Goal: Feedback & Contribution: Submit feedback/report problem

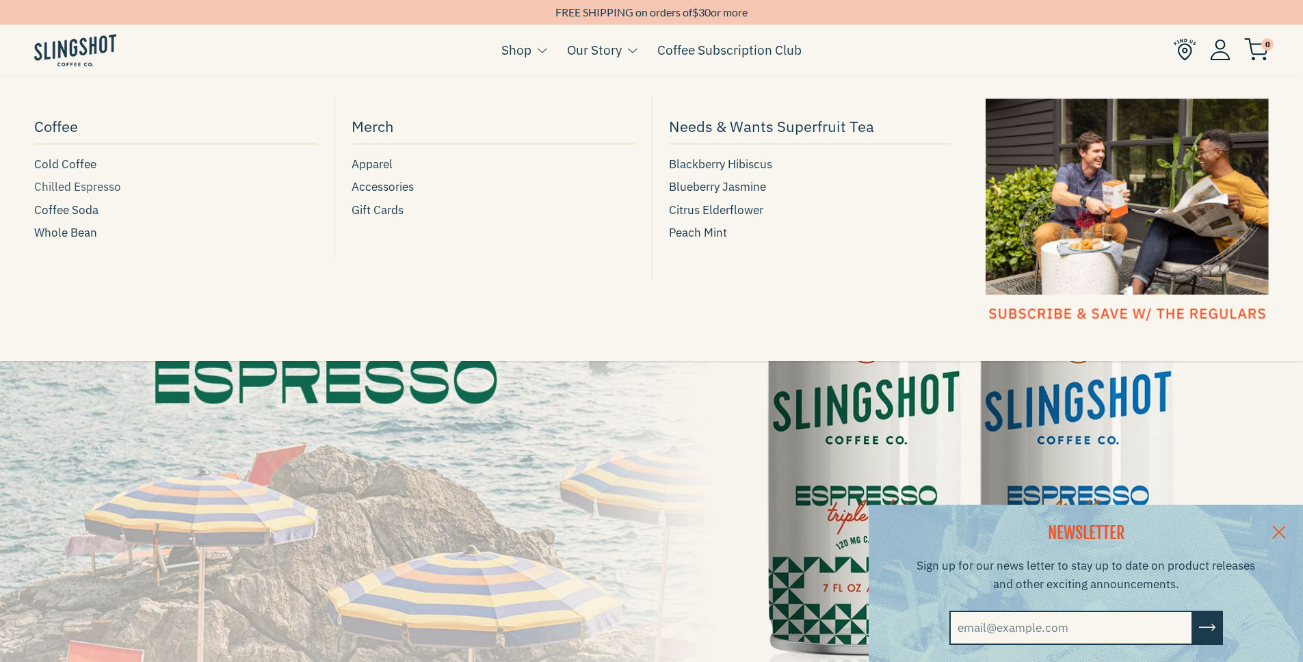
click at [61, 189] on span "Chilled Espresso" at bounding box center [77, 187] width 87 height 18
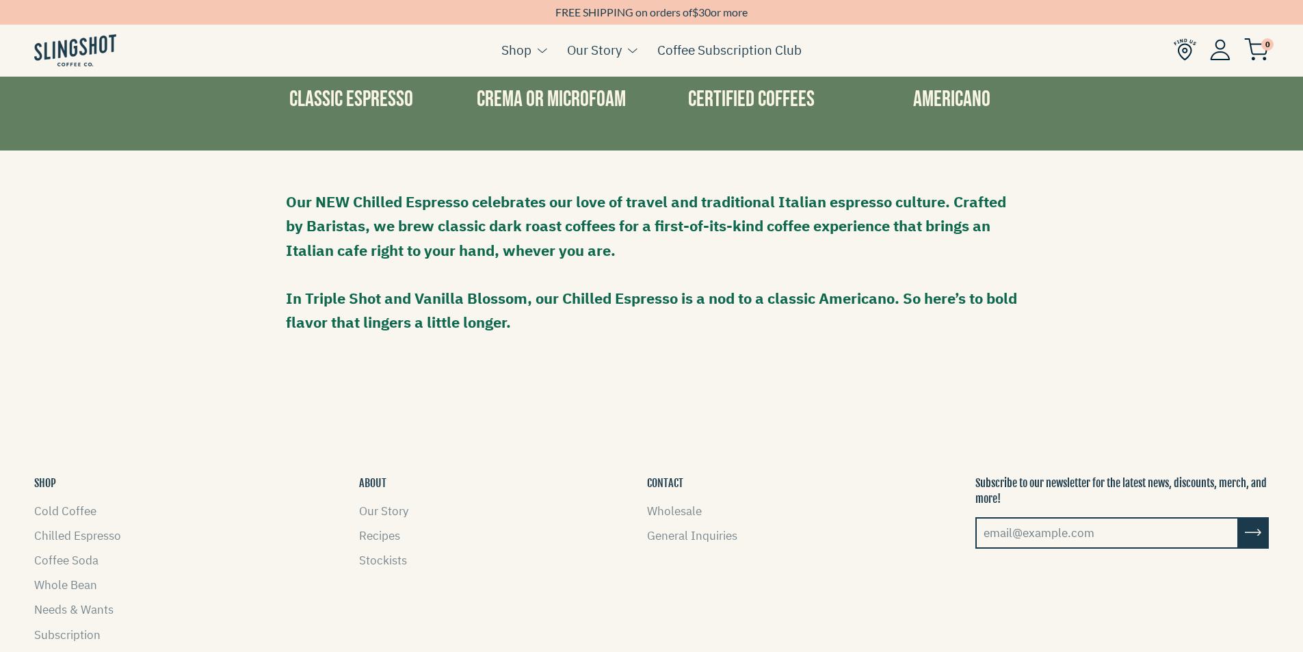
scroll to position [1238, 0]
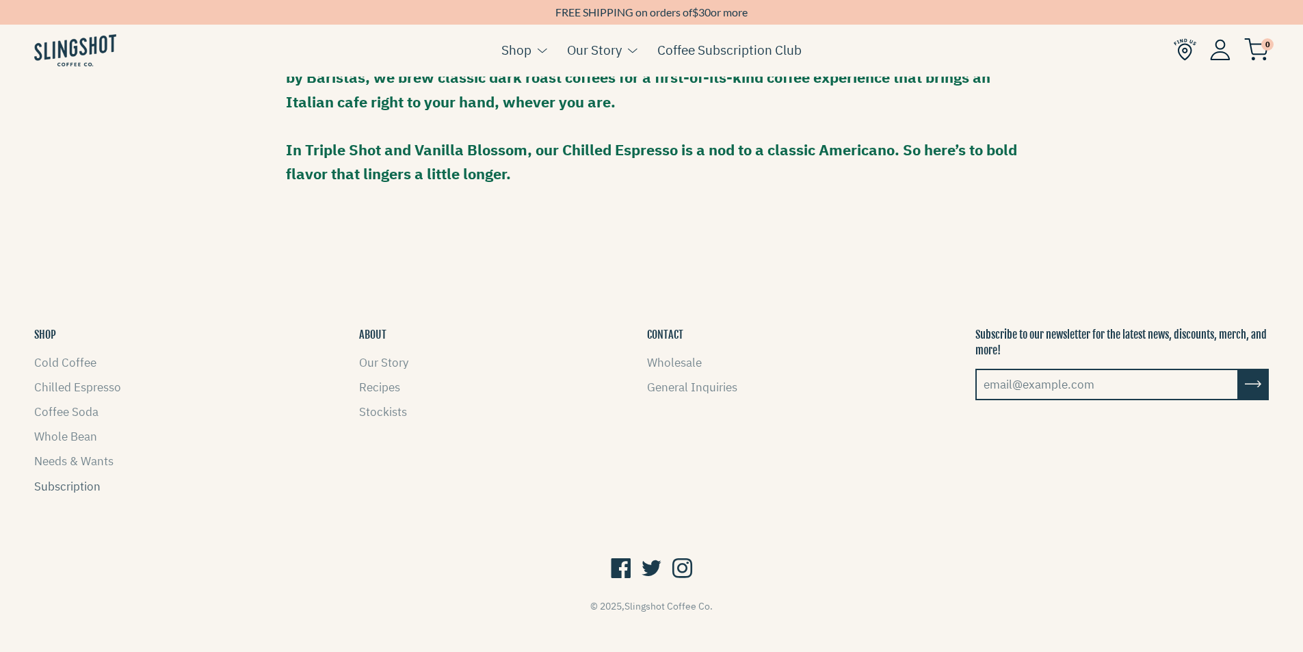
click at [76, 479] on link "Subscription" at bounding box center [67, 486] width 66 height 15
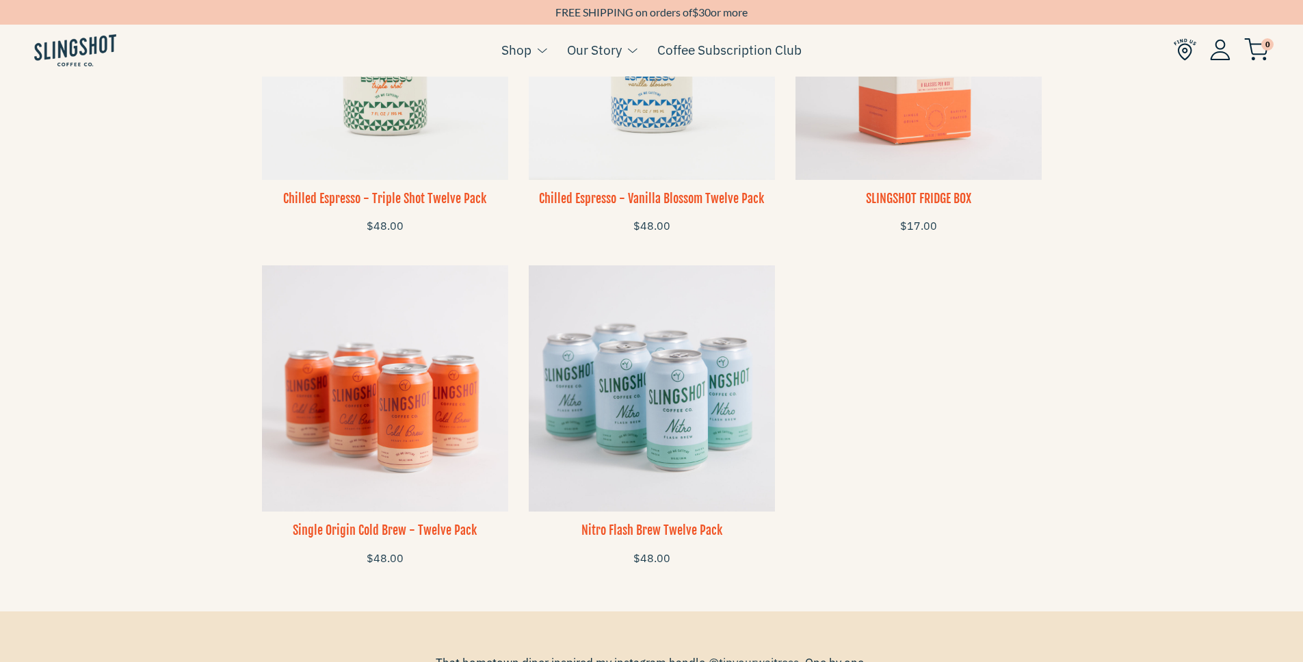
scroll to position [820, 0]
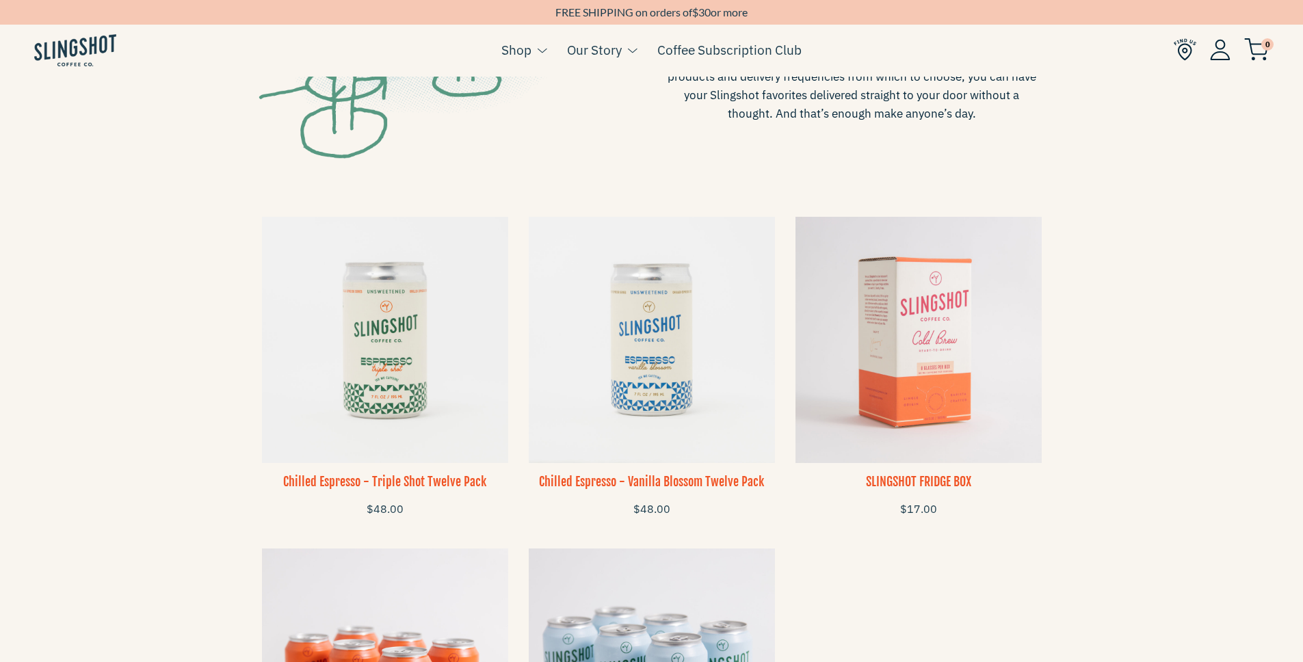
click at [898, 345] on img at bounding box center [919, 340] width 246 height 246
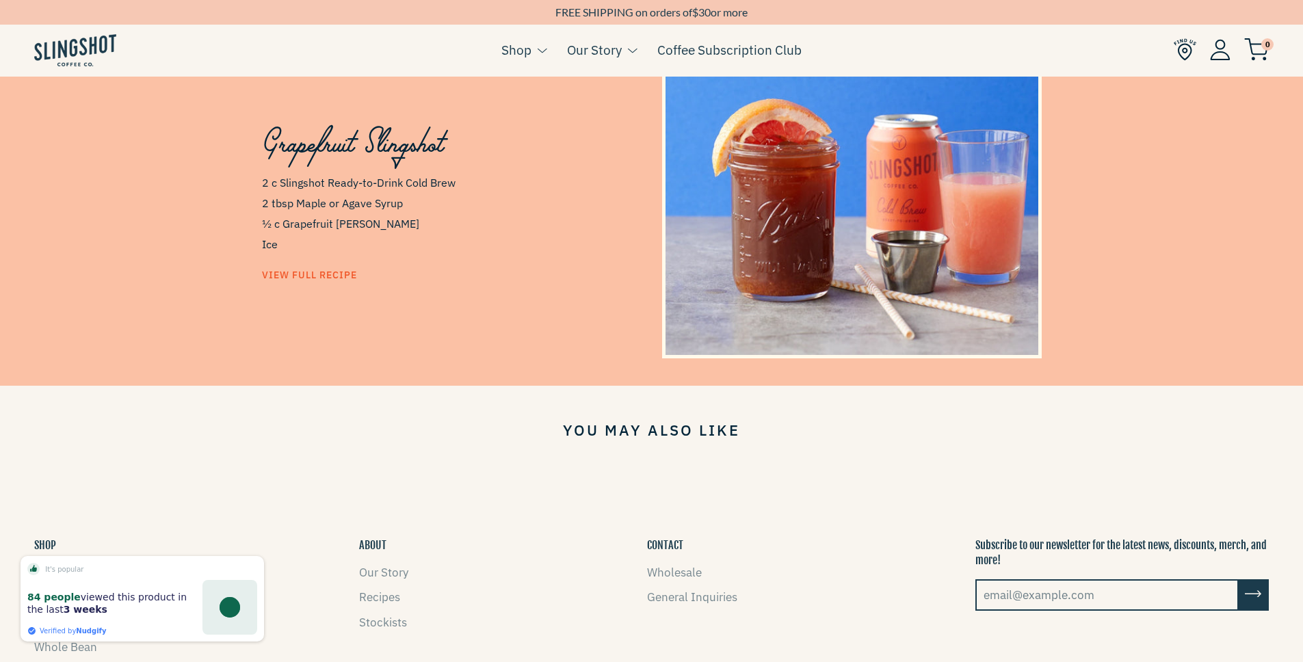
scroll to position [1049, 0]
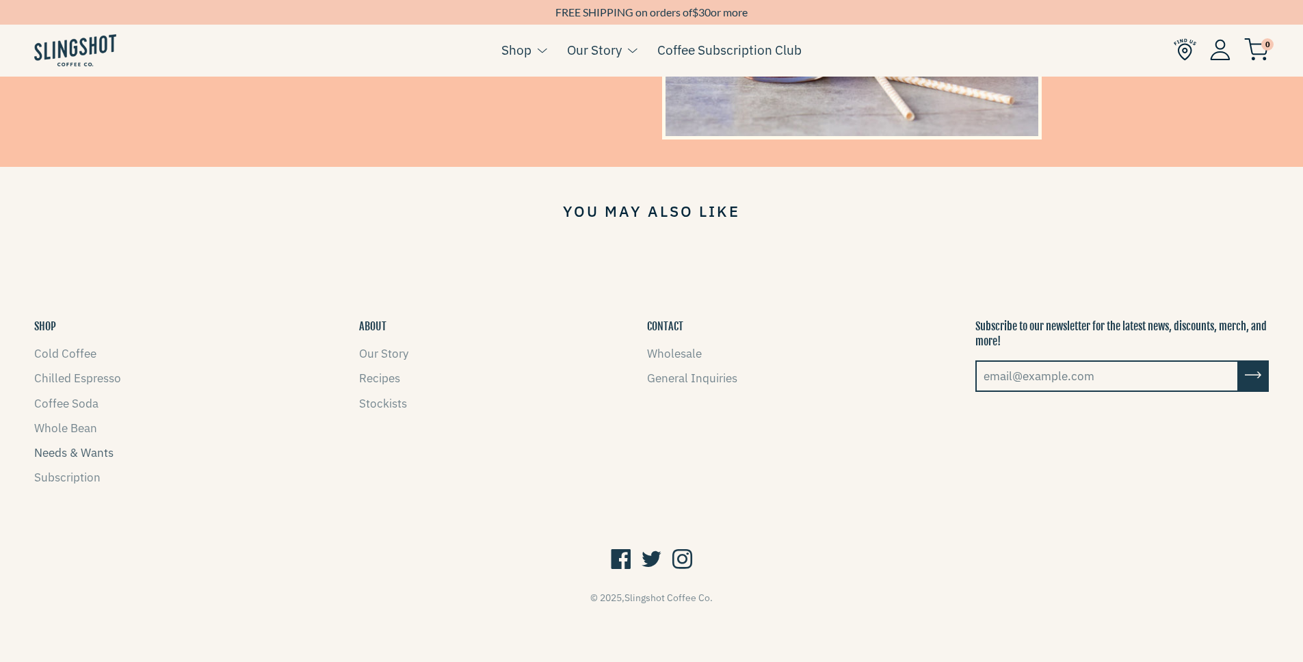
click at [103, 457] on link "Needs & Wants" at bounding box center [73, 452] width 79 height 15
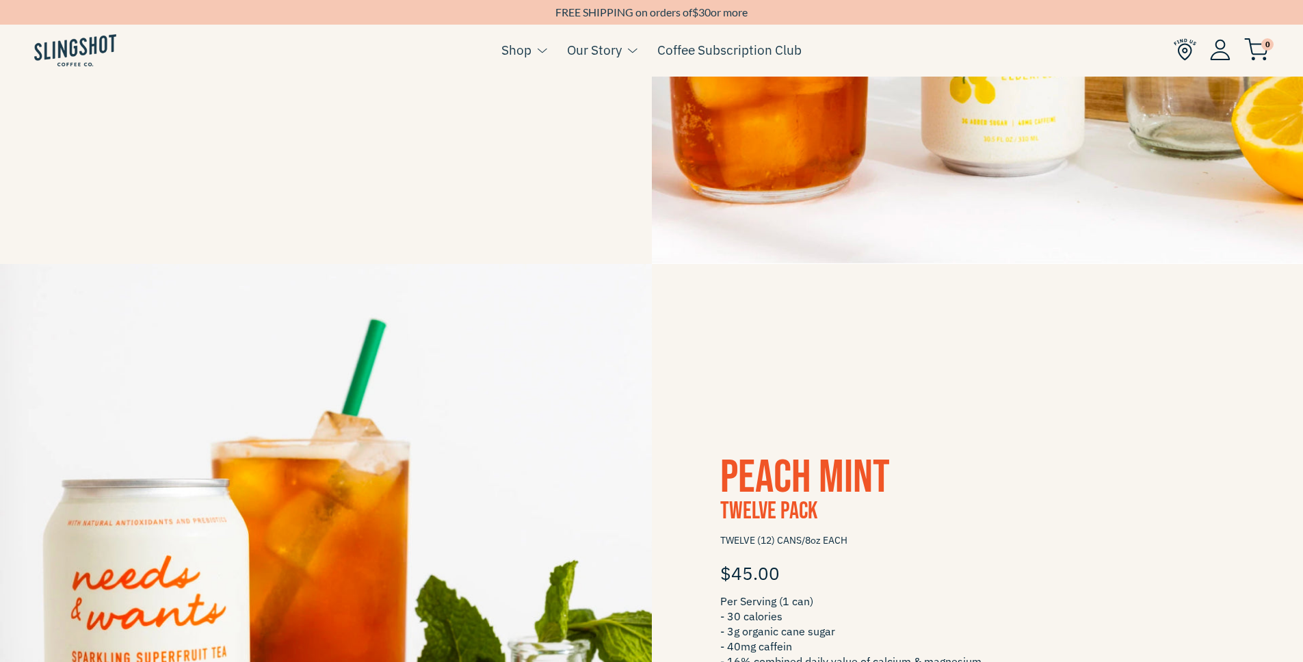
scroll to position [3097, 0]
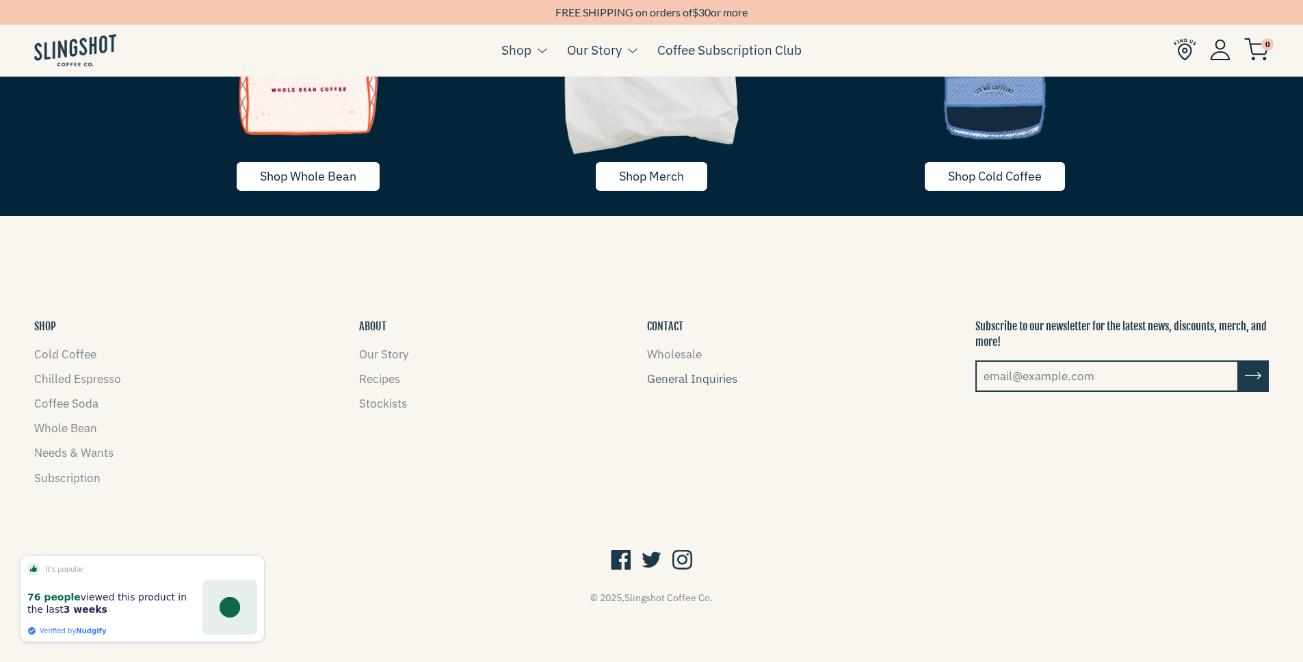
click at [675, 383] on link "General Inquiries" at bounding box center [692, 378] width 90 height 15
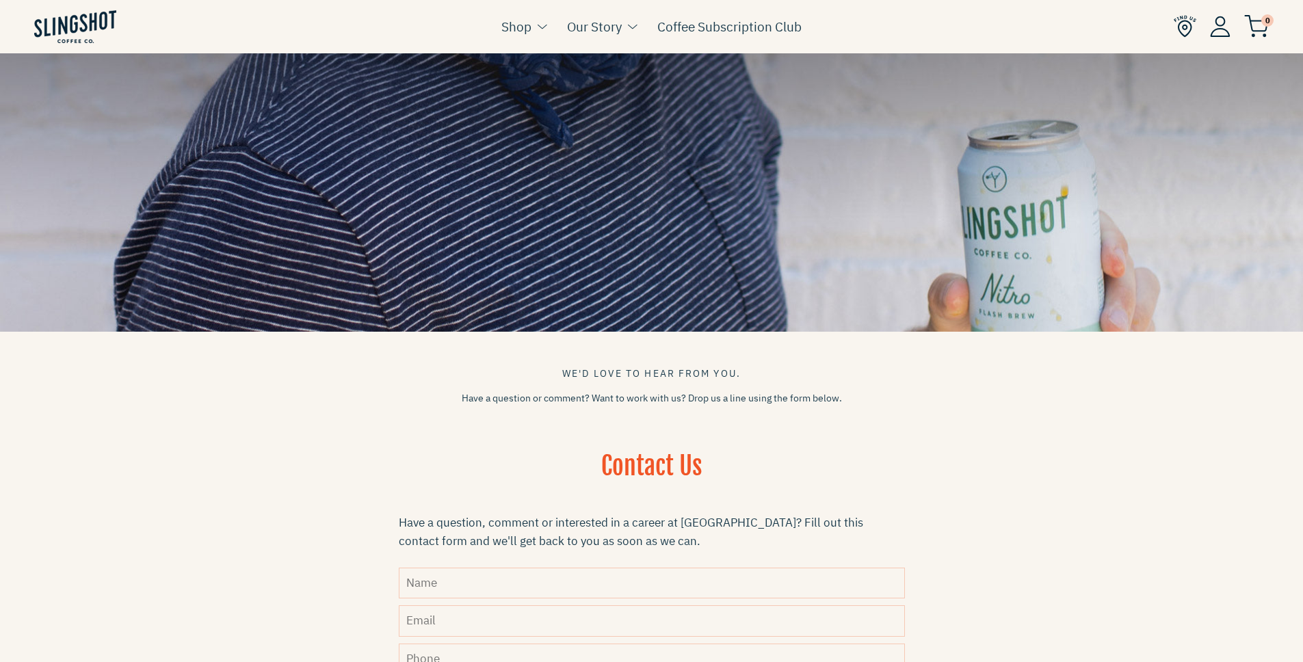
scroll to position [107, 0]
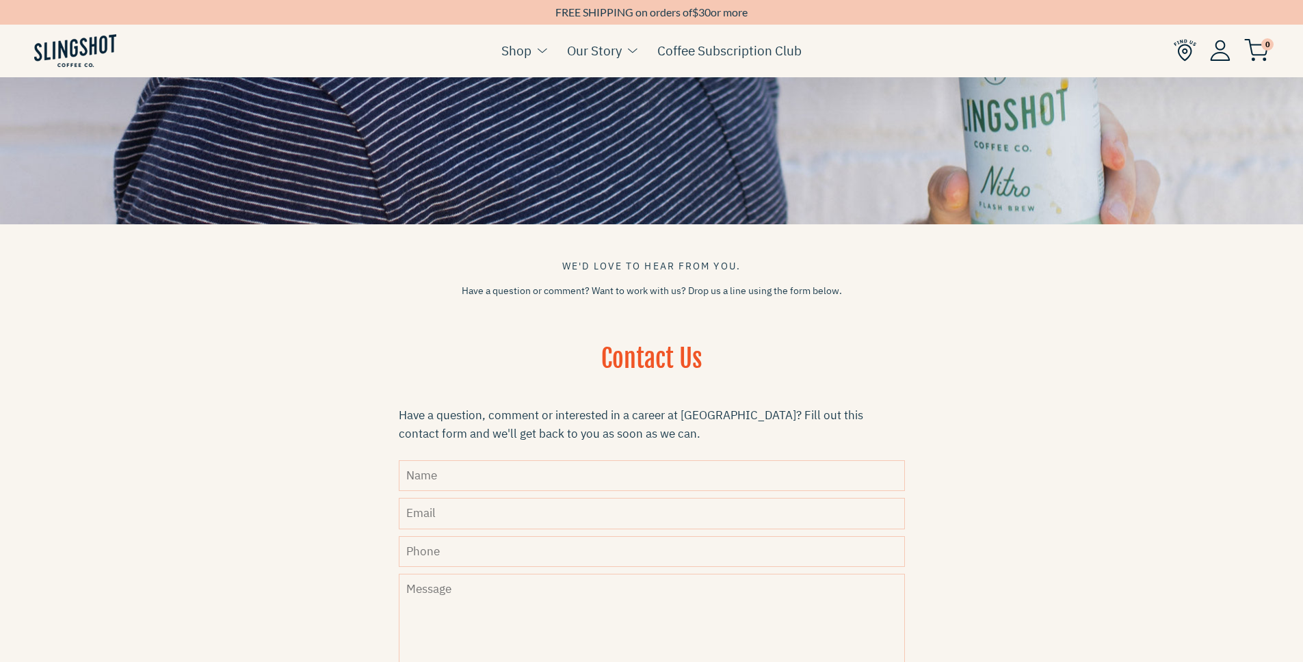
click at [493, 480] on input "Name" at bounding box center [652, 475] width 506 height 31
type input "Isaac"
type input "web@isdaco.com"
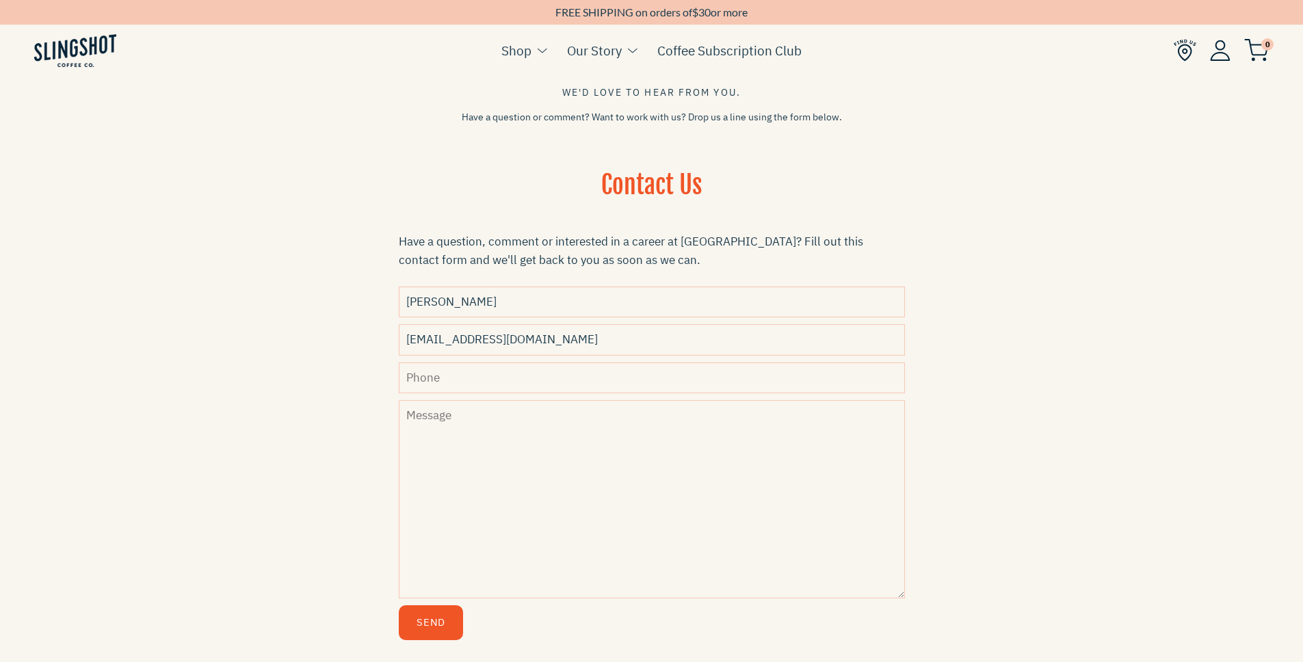
scroll to position [284, 0]
click at [550, 478] on textarea "Message" at bounding box center [652, 496] width 506 height 198
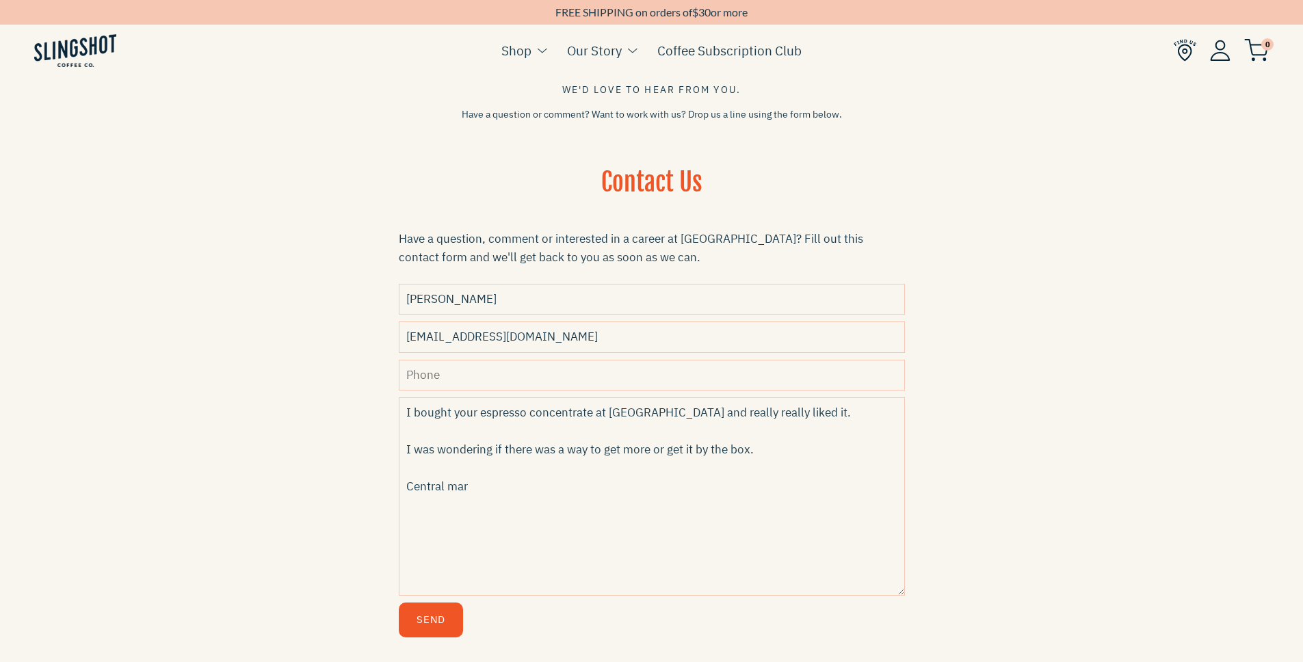
click at [683, 410] on textarea "I bought your espresso concentrate at central market and really really liked it…" at bounding box center [652, 496] width 506 height 198
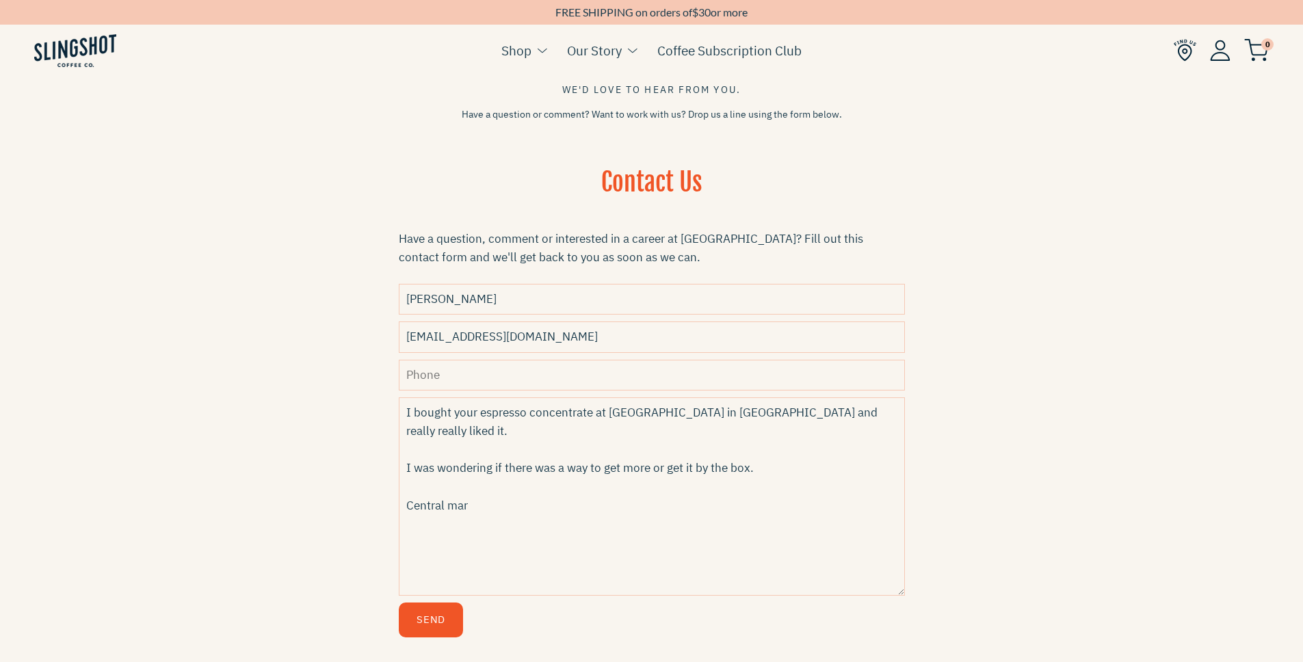
click at [536, 497] on textarea "I bought your espresso concentrate at central market in Austin and really reall…" at bounding box center [652, 496] width 506 height 198
type textarea "I bought your espresso concentrate at central market in Austin and really reall…"
click at [442, 625] on button "Send" at bounding box center [431, 620] width 64 height 35
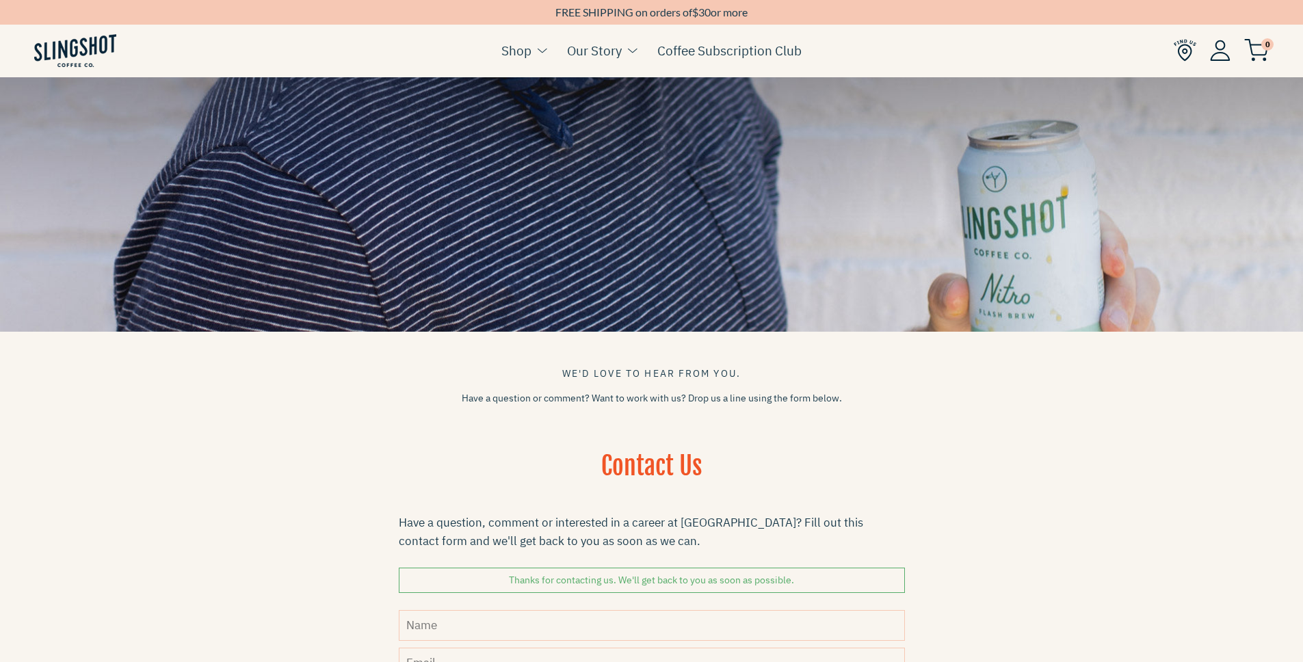
click at [583, 470] on h1 "Contact Us" at bounding box center [652, 474] width 506 height 51
click at [1180, 49] on img at bounding box center [1185, 50] width 23 height 23
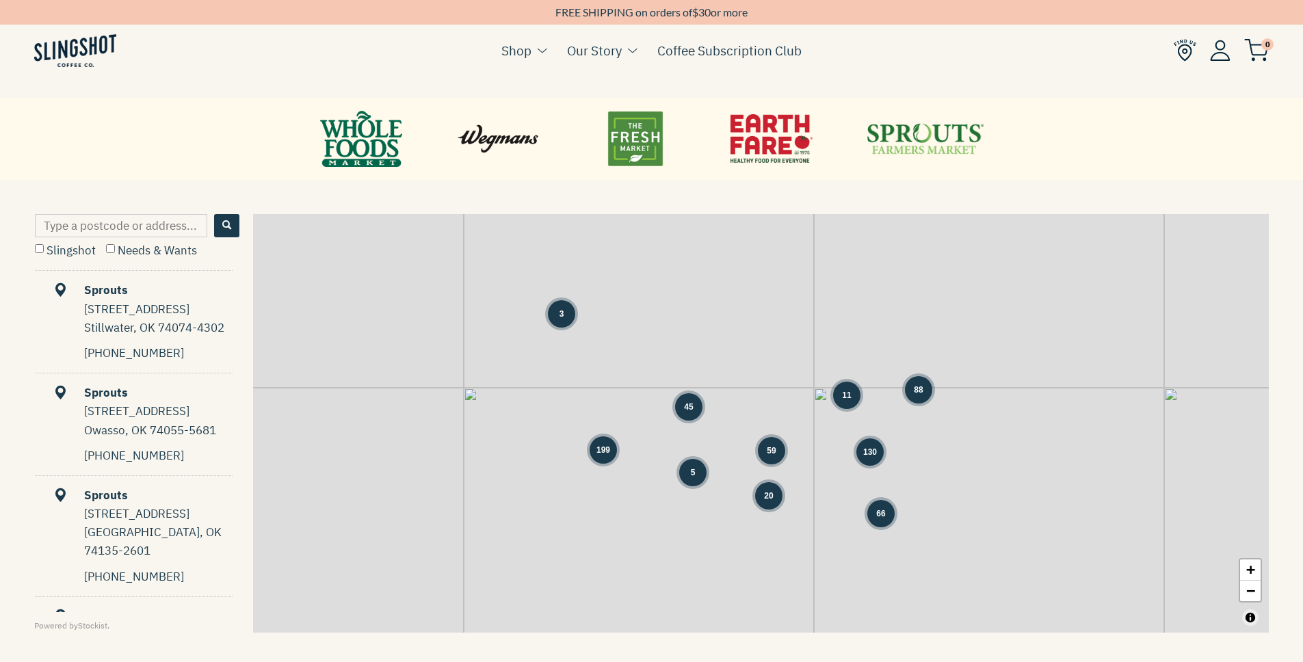
scroll to position [808, 0]
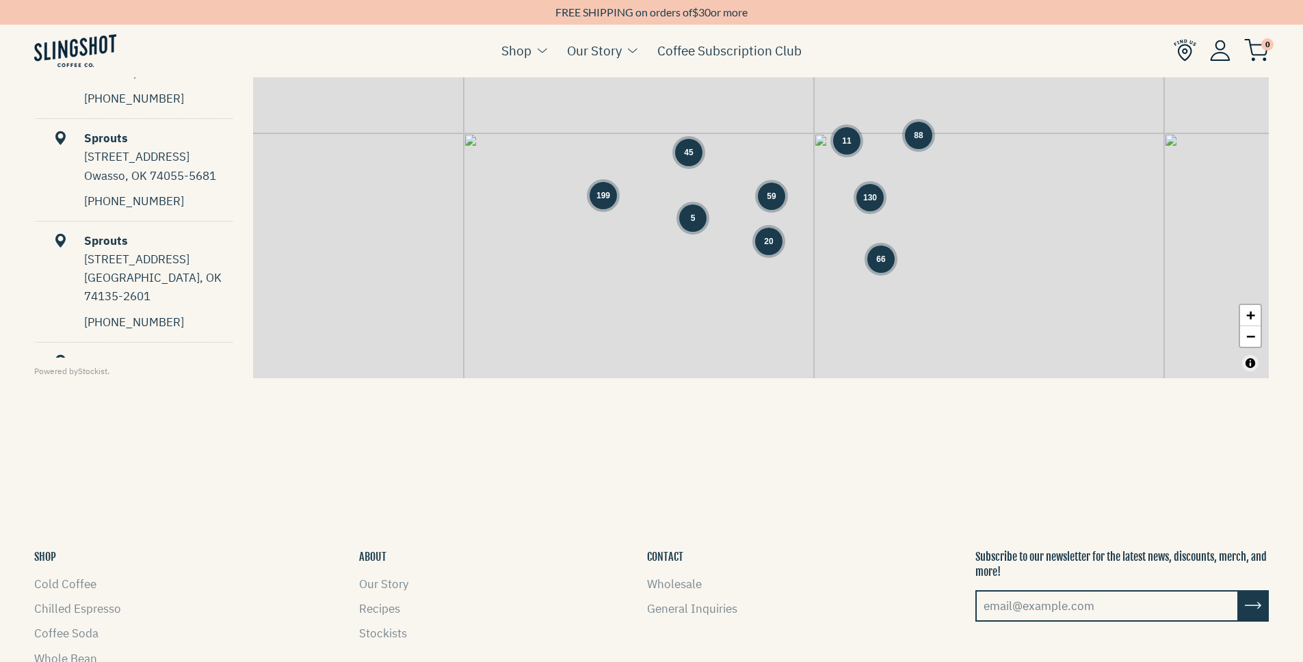
click at [748, 227] on div "3 45 59 11 88 199 5 130 20 66 + −" at bounding box center [761, 169] width 1016 height 419
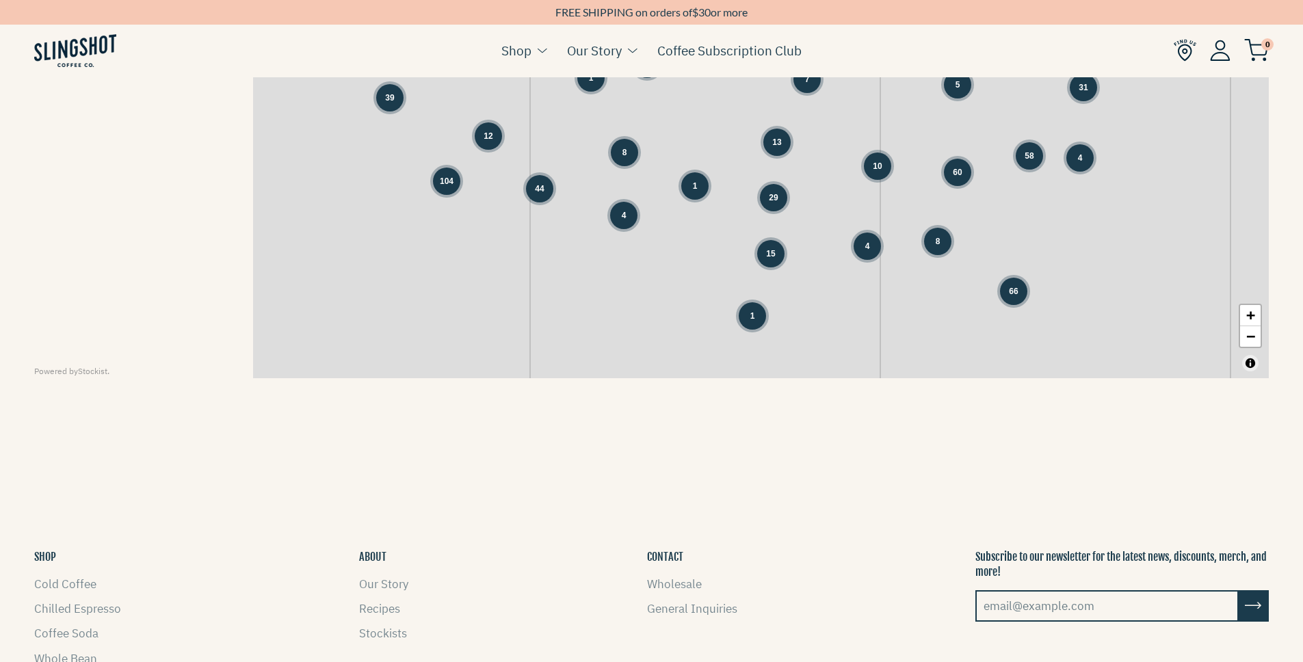
click at [752, 225] on div "3 45 59 11 88 199 5 130 20 66 34 23 39 5 31 5 1 1 7 5 31 104 12 8 13 10 60" at bounding box center [761, 169] width 1016 height 419
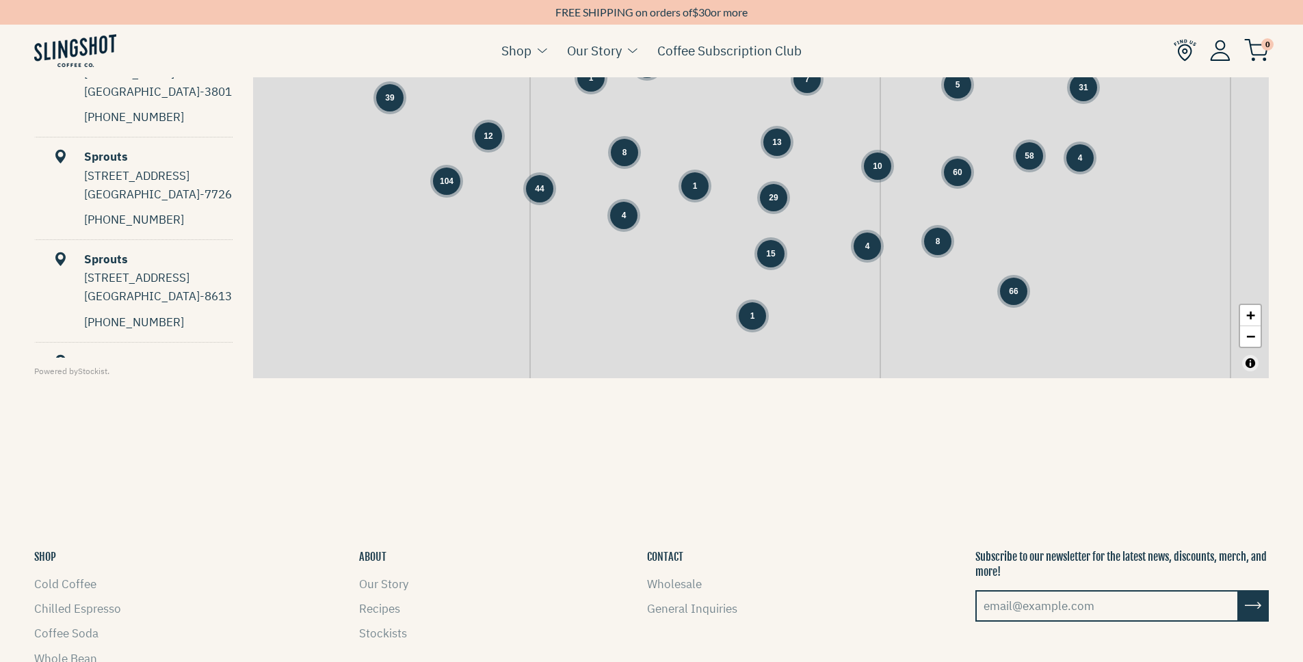
click at [752, 225] on div "3 66 34 23 39 5 31 5 1 1 7 5 31 104 12 8 13 10 60 58 4 44 4 1 29 15 4 8 1" at bounding box center [761, 169] width 1016 height 419
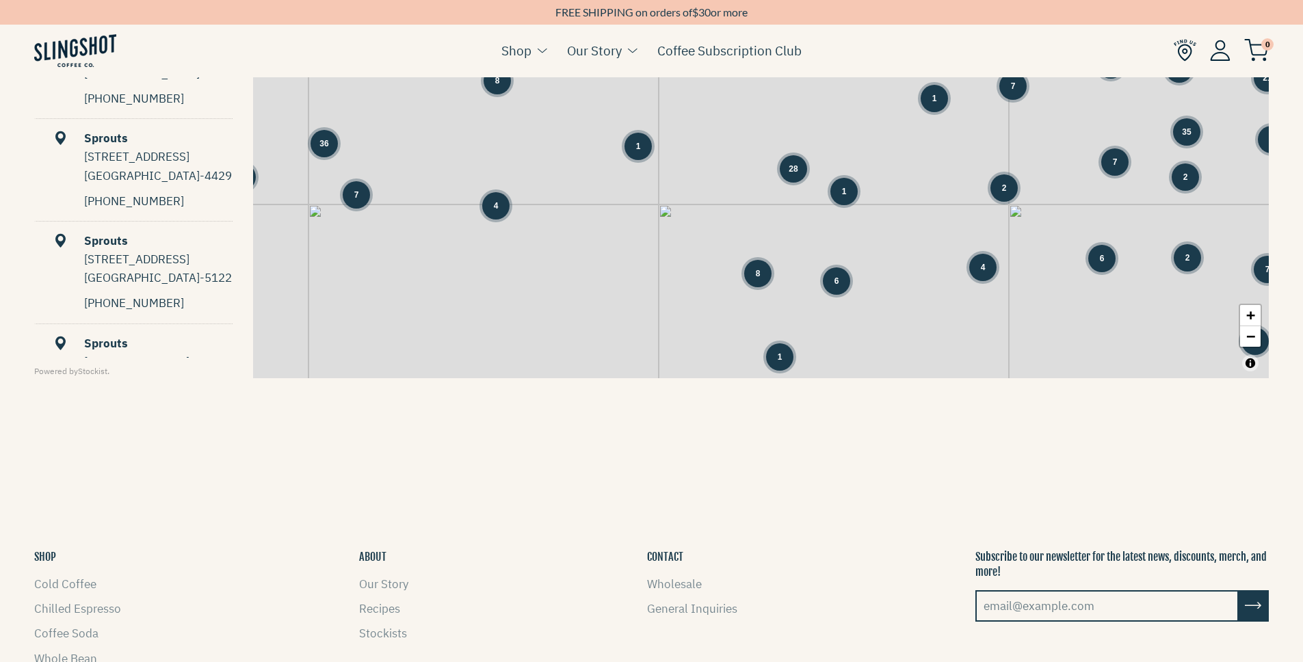
click at [751, 248] on div "5 31 1 1 7 12 8 4 1 4 1 3 3 20 8 2 1 1 3 5 1 3 1 1 15" at bounding box center [761, 169] width 1016 height 419
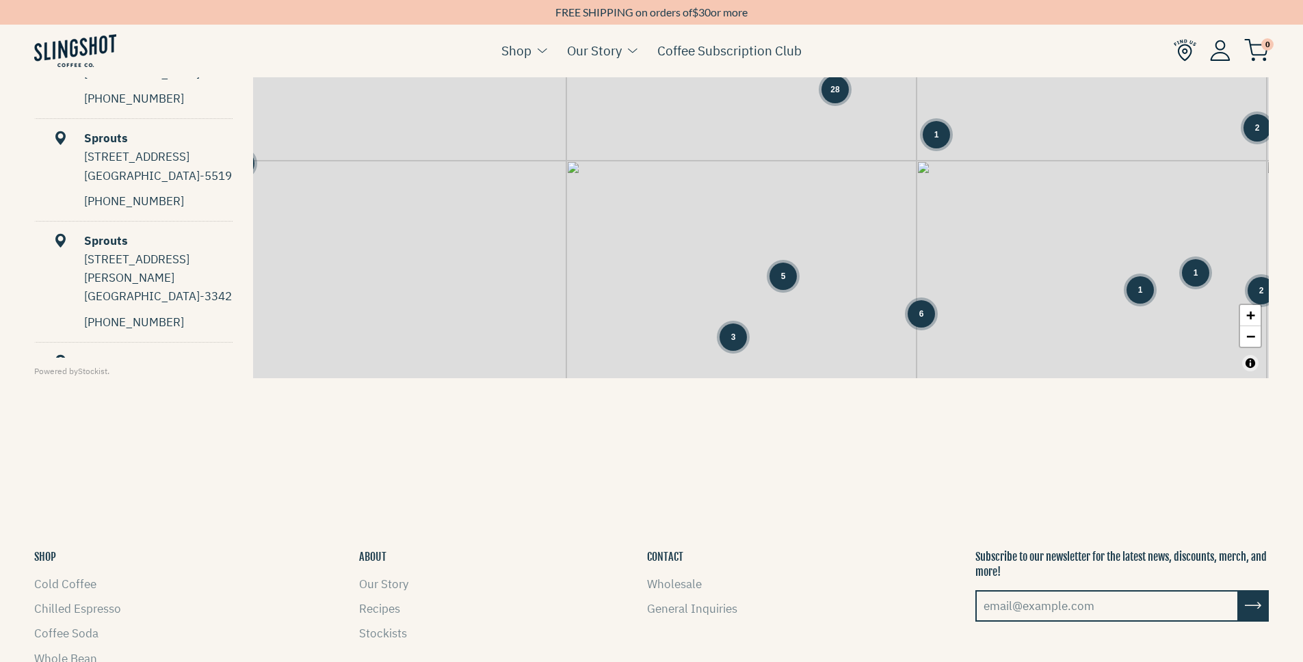
click at [750, 287] on div "1 7 4 1 1 1 1 1 7 28 1 2 7 6 2 1 3 3 1 1 5 8 1 2 6 6 3" at bounding box center [761, 169] width 1016 height 419
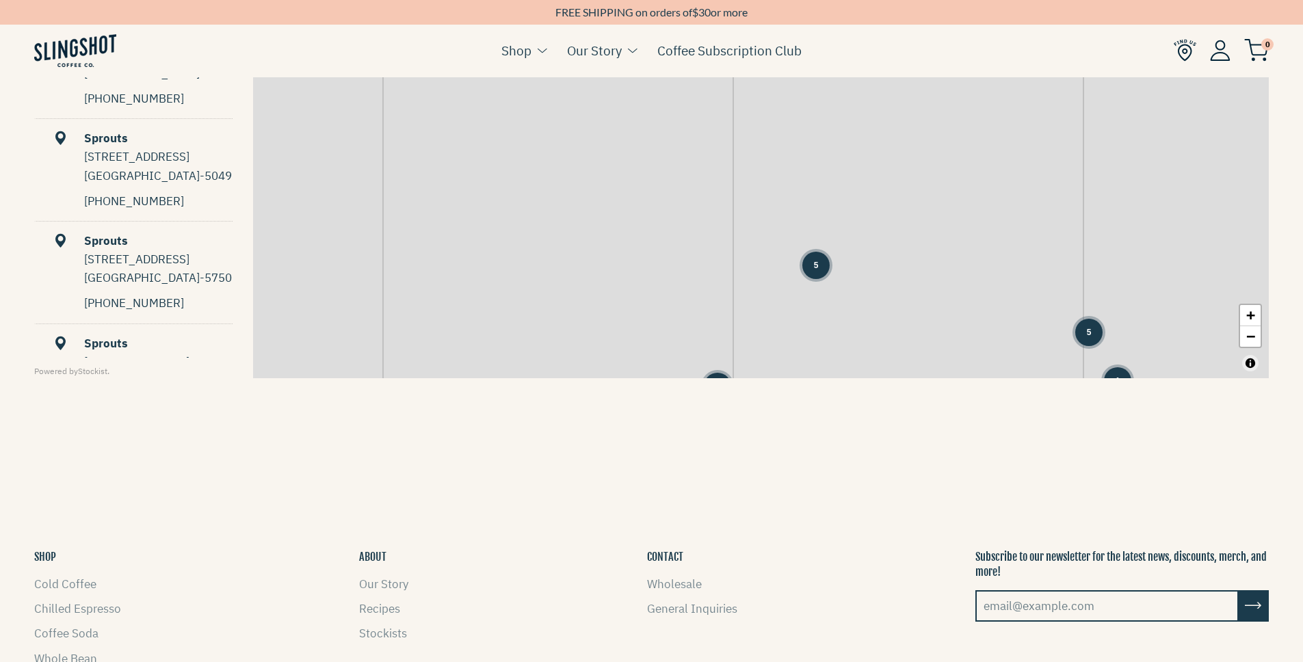
click at [802, 299] on div "1 1 1 1 5 1 3 19 8 1 5 1 + −" at bounding box center [761, 169] width 1016 height 419
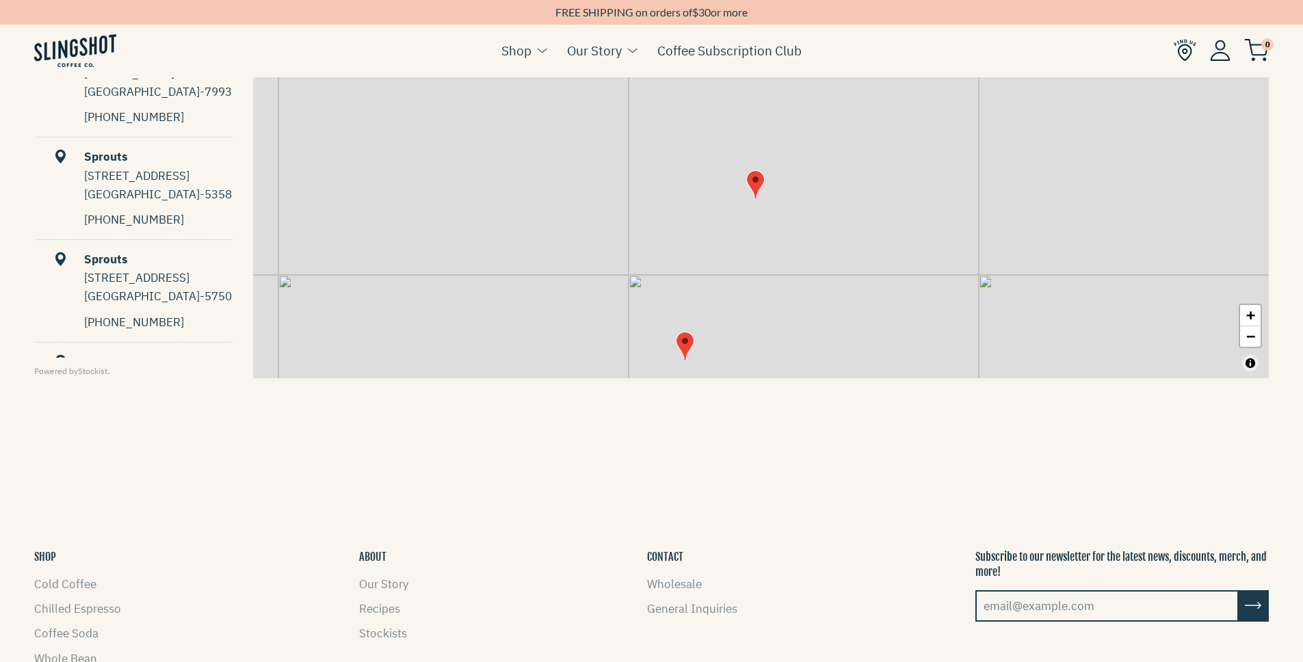
click at [686, 353] on img "Map" at bounding box center [685, 346] width 18 height 29
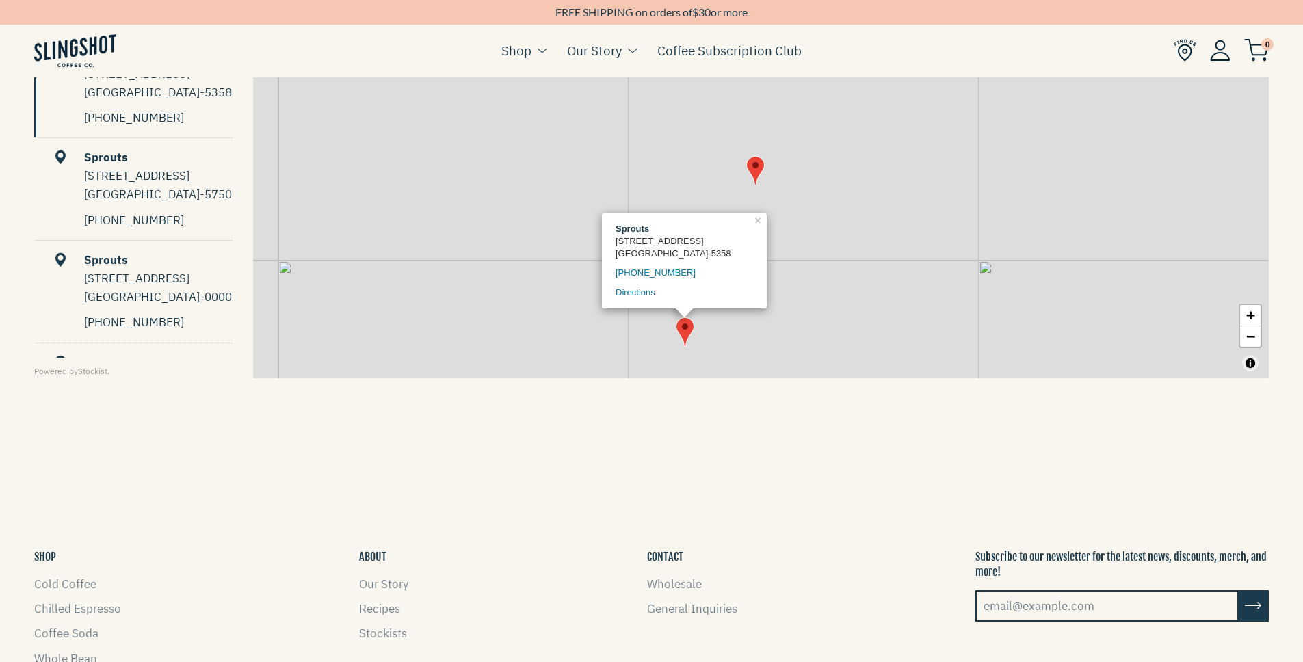
scroll to position [103, 0]
click at [756, 176] on img "Map" at bounding box center [755, 170] width 18 height 29
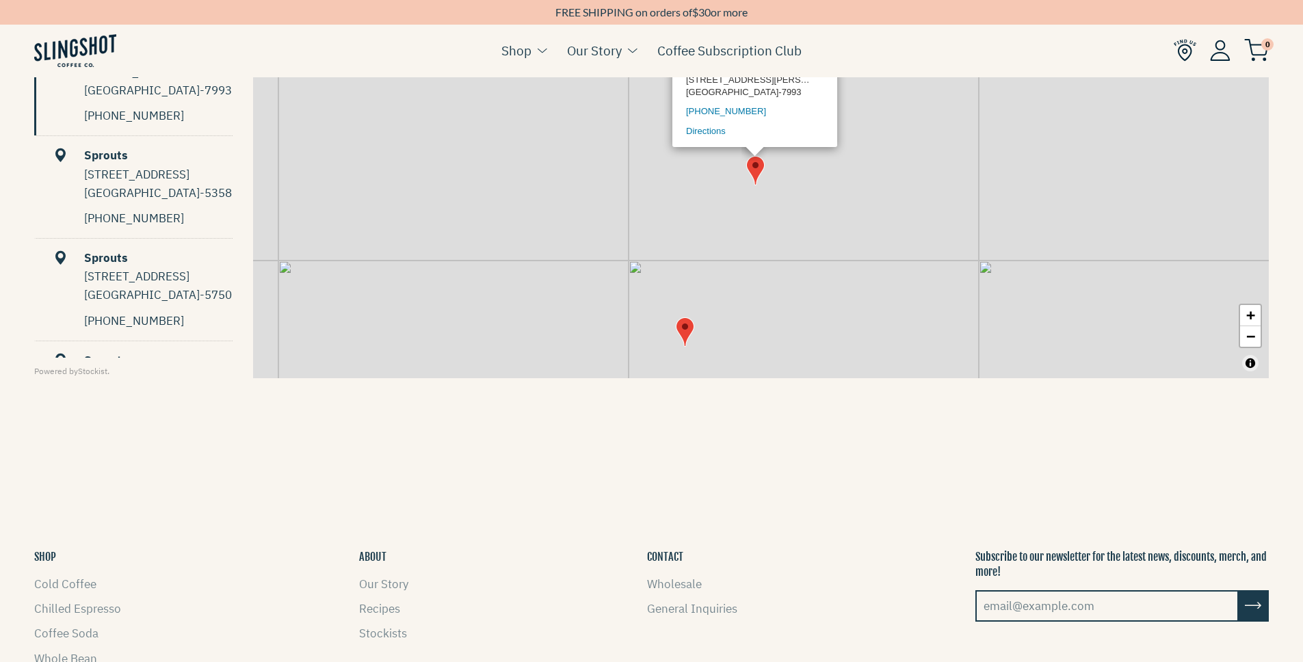
scroll to position [1, 0]
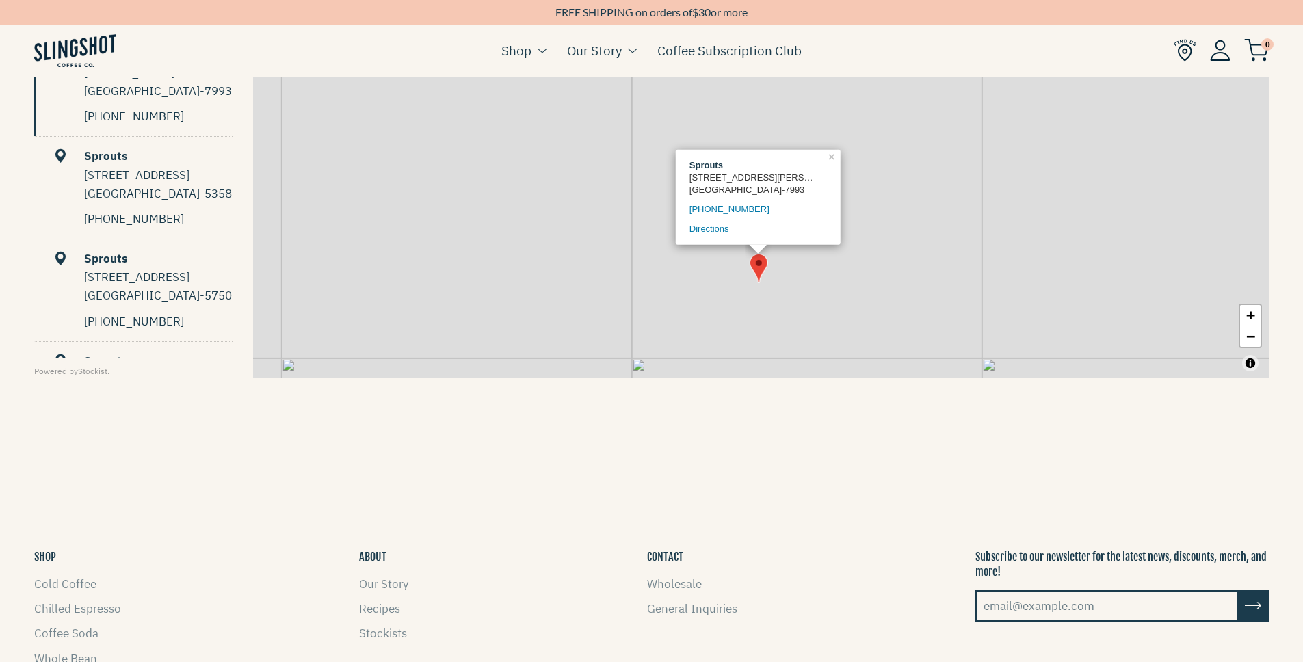
drag, startPoint x: 848, startPoint y: 215, endPoint x: 852, endPoint y: 319, distance: 104.0
click at [852, 319] on div "Sprouts [STREET_ADDRESS][PERSON_NAME] 512-444-3079 Directions × + −" at bounding box center [761, 169] width 1016 height 419
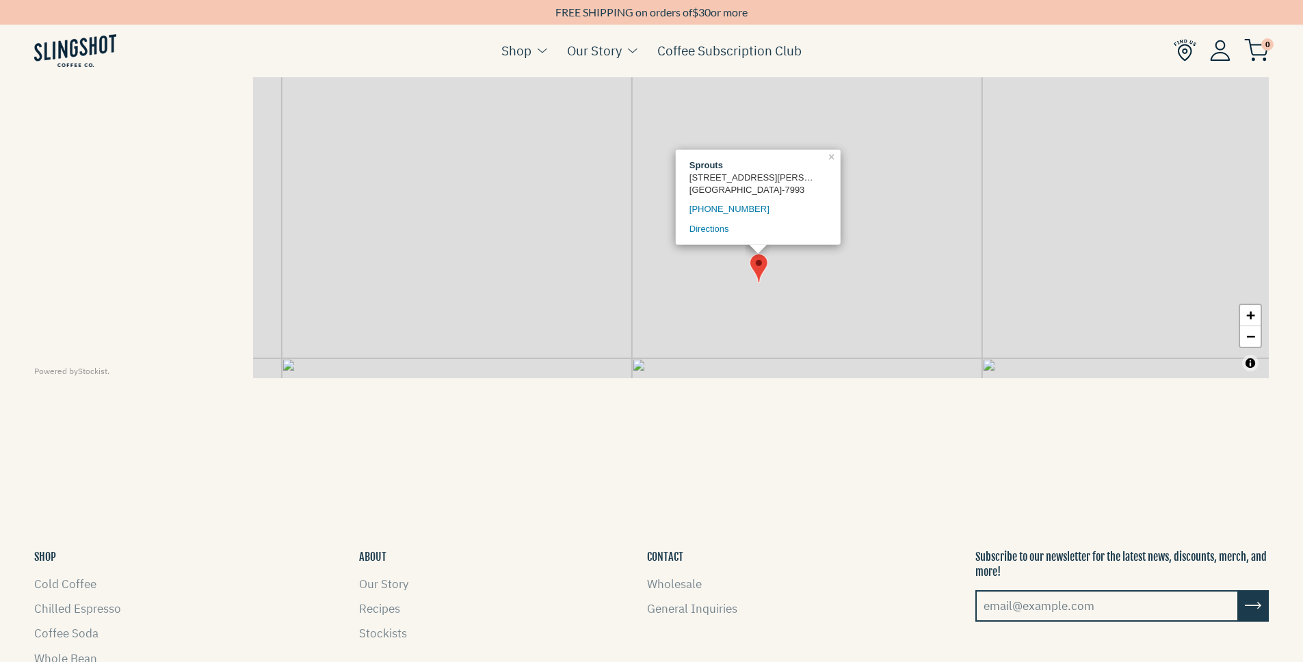
scroll to position [0, 0]
